Goal: Transaction & Acquisition: Purchase product/service

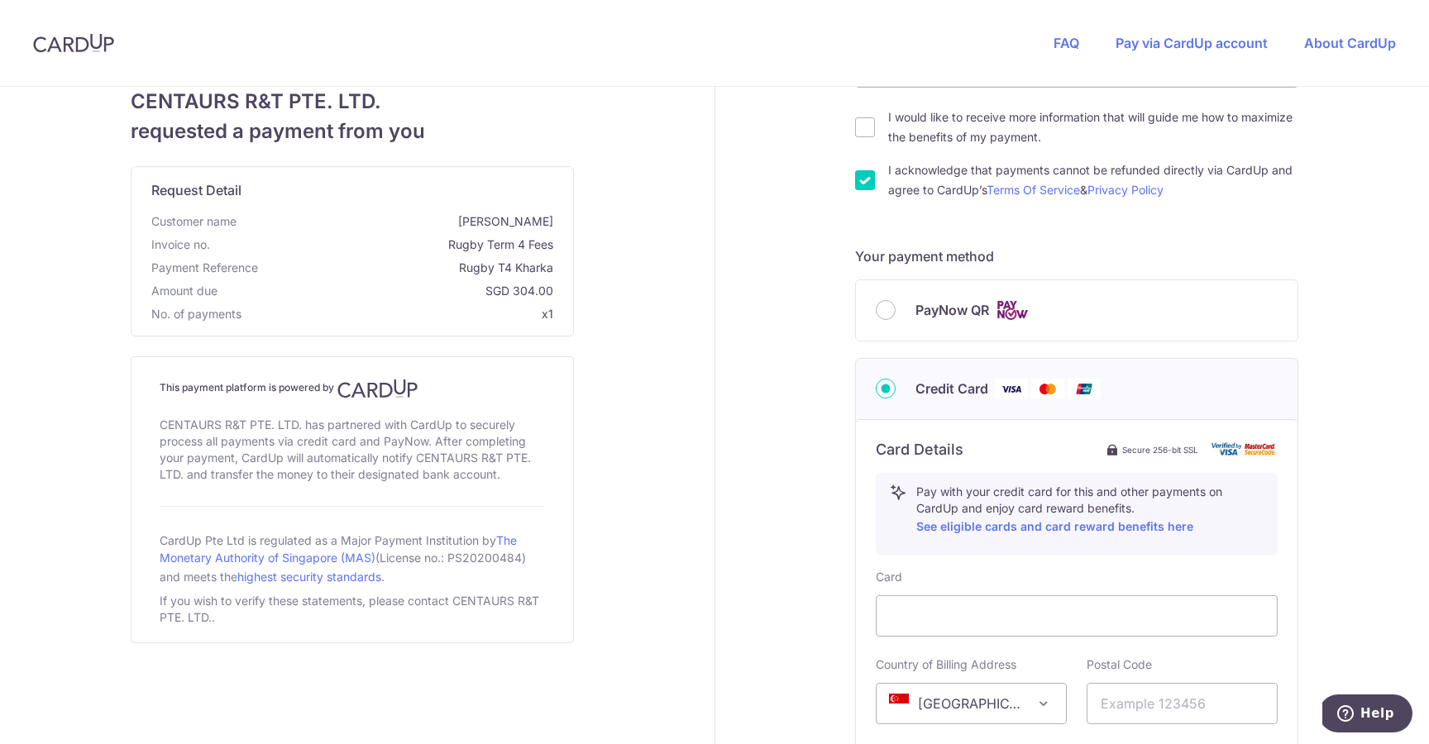
scroll to position [297, 0]
click at [988, 525] on link "See eligible cards and card reward benefits here" at bounding box center [1054, 525] width 277 height 14
click at [891, 308] on input "PayNow QR" at bounding box center [886, 308] width 20 height 20
radio input "true"
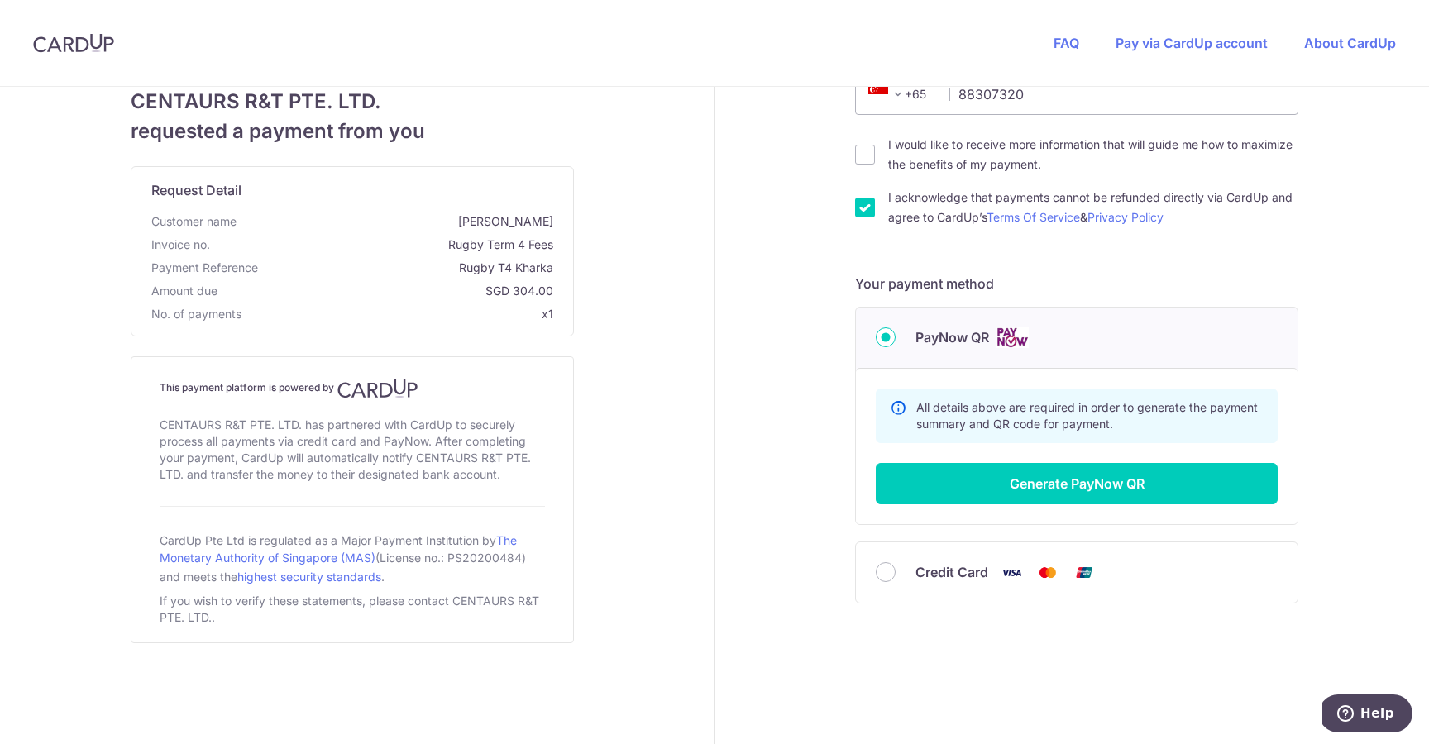
scroll to position [267, 0]
click at [1088, 485] on button "Generate PayNow QR" at bounding box center [1077, 484] width 402 height 41
click at [1089, 488] on button "Generate PayNow QR" at bounding box center [1077, 484] width 402 height 41
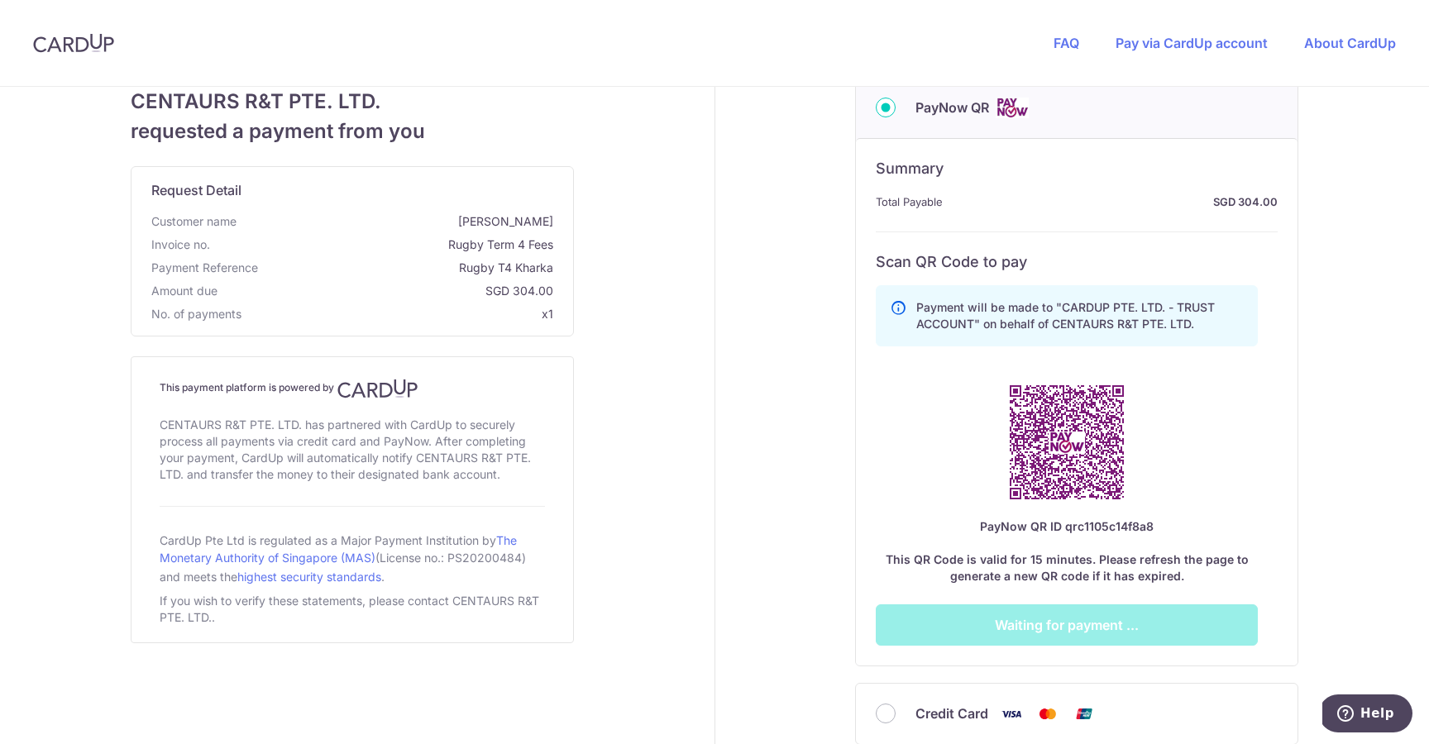
scroll to position [496, 0]
